Goal: Information Seeking & Learning: Learn about a topic

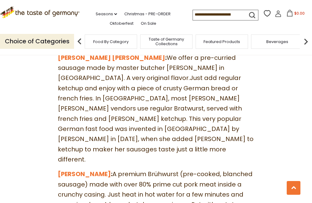
scroll to position [1083, 0]
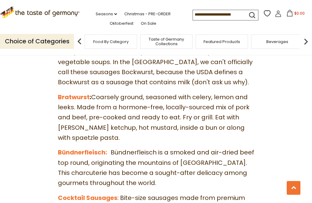
scroll to position [867, 0]
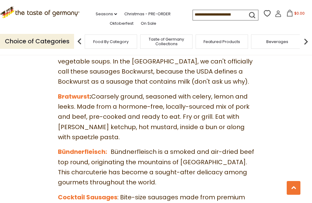
click at [81, 147] on link "Bündnerfleisch:" at bounding box center [82, 151] width 49 height 9
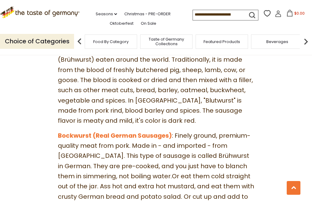
scroll to position [722, 0]
click at [75, 131] on link "Bockwurst (Real German Sausages)" at bounding box center [115, 135] width 114 height 9
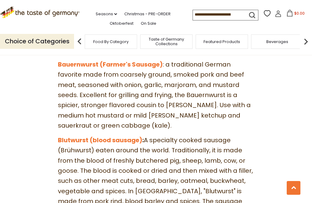
scroll to position [631, 0]
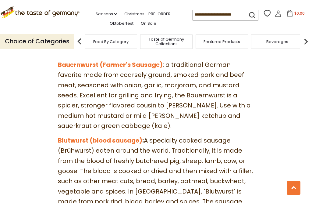
click at [73, 136] on link "Blutwurst (blood sausage)" at bounding box center [100, 140] width 85 height 9
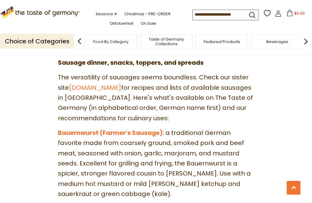
scroll to position [561, 0]
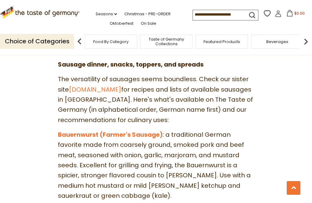
click at [68, 130] on link "Bauernwurst (Farmer's Sausage)" at bounding box center [110, 134] width 105 height 9
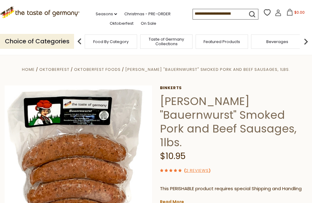
click at [110, 25] on link "Oktoberfest" at bounding box center [122, 23] width 24 height 7
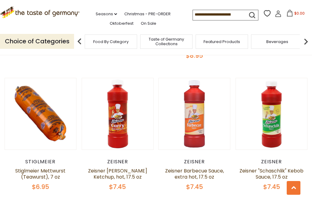
scroll to position [1253, 0]
